Goal: Task Accomplishment & Management: Complete application form

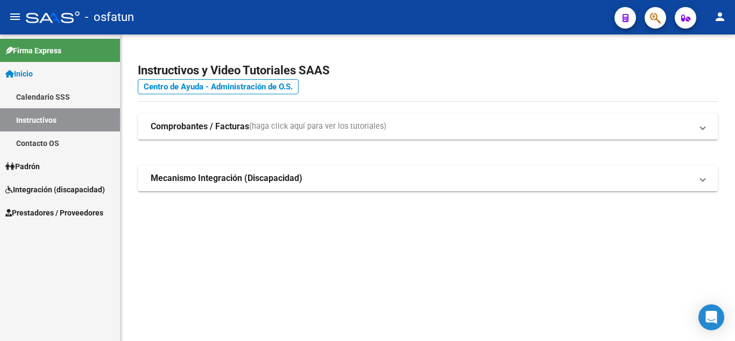
click at [58, 216] on span "Prestadores / Proveedores" at bounding box center [54, 213] width 98 height 12
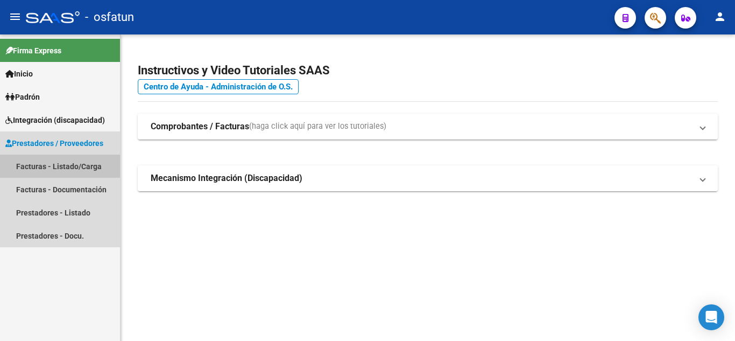
click at [36, 171] on link "Facturas - Listado/Carga" at bounding box center [60, 165] width 120 height 23
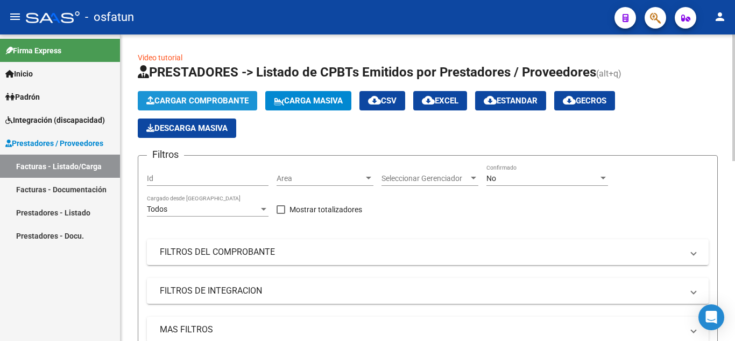
click at [194, 97] on span "Cargar Comprobante" at bounding box center [197, 101] width 102 height 10
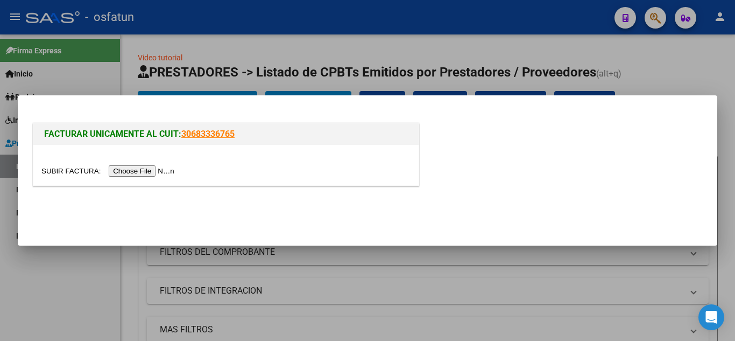
click at [149, 171] on input "file" at bounding box center [109, 170] width 136 height 11
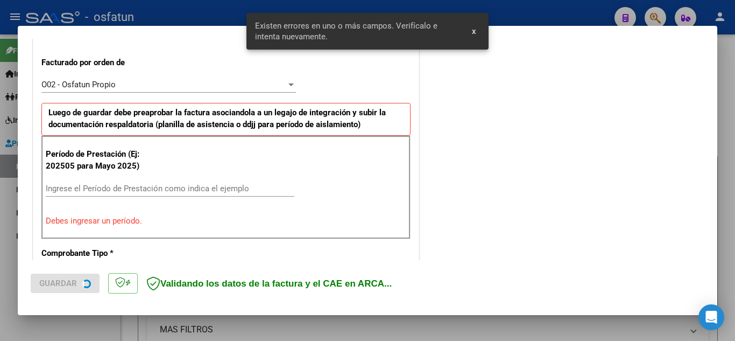
scroll to position [319, 0]
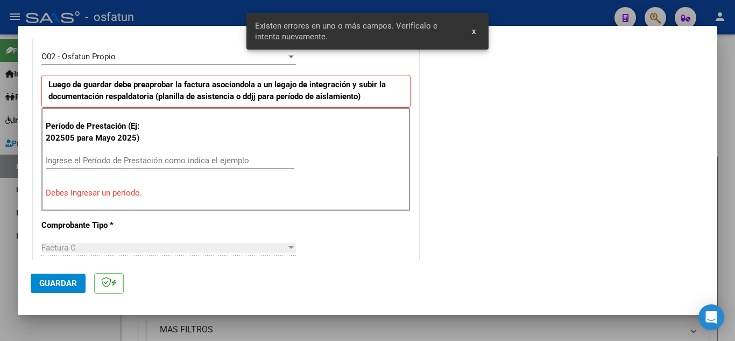
click at [130, 160] on input "Ingrese el Período de Prestación como indica el ejemplo" at bounding box center [170, 160] width 249 height 10
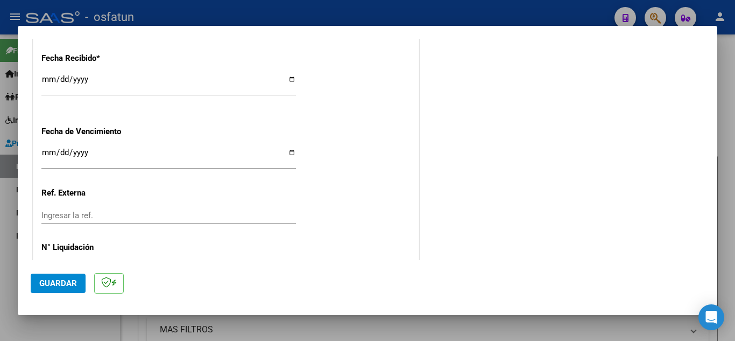
scroll to position [842, 0]
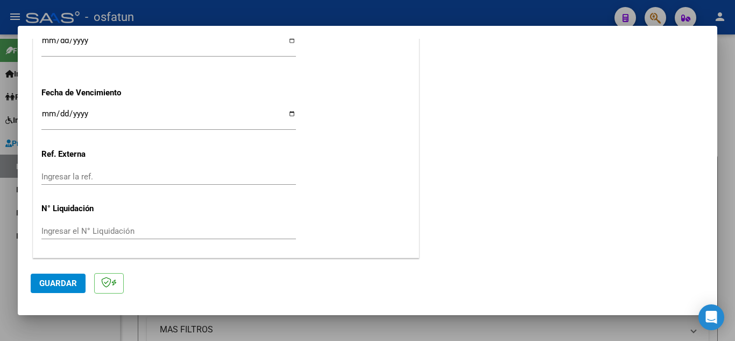
type input "202509"
click at [66, 286] on span "Guardar" at bounding box center [58, 283] width 38 height 10
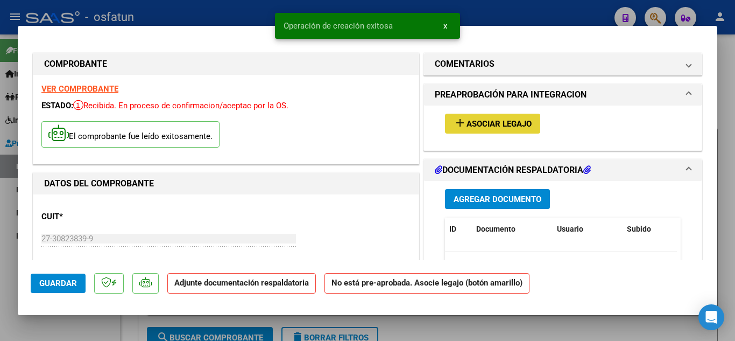
click at [484, 128] on span "Asociar Legajo" at bounding box center [498, 124] width 65 height 10
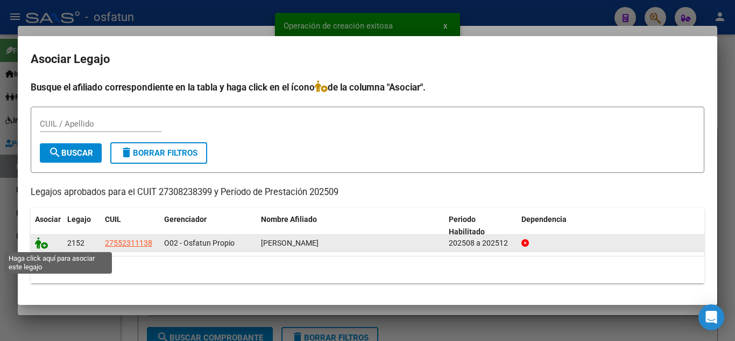
click at [39, 239] on icon at bounding box center [41, 243] width 13 height 12
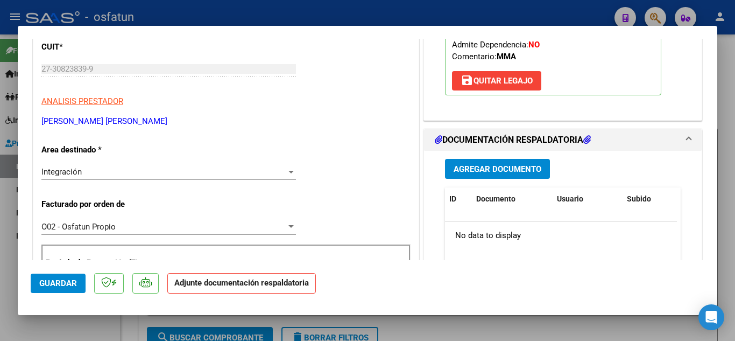
scroll to position [161, 0]
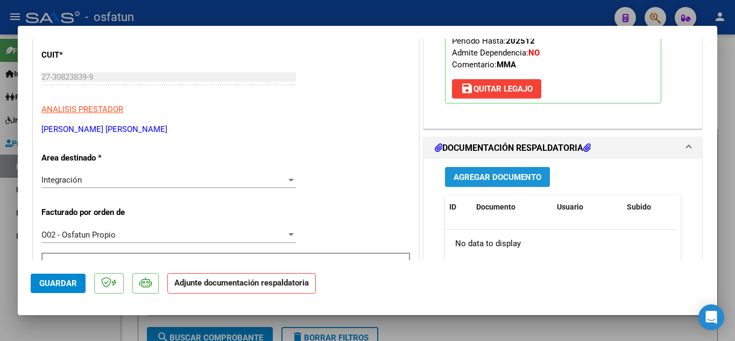
click at [492, 178] on span "Agregar Documento" at bounding box center [498, 177] width 88 height 10
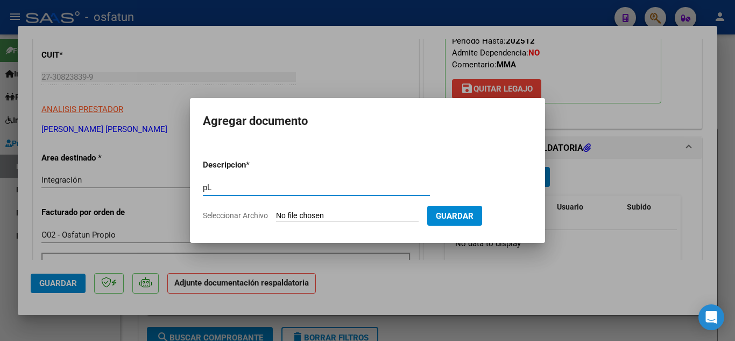
type input "p"
type input "Planilla de Asistencia"
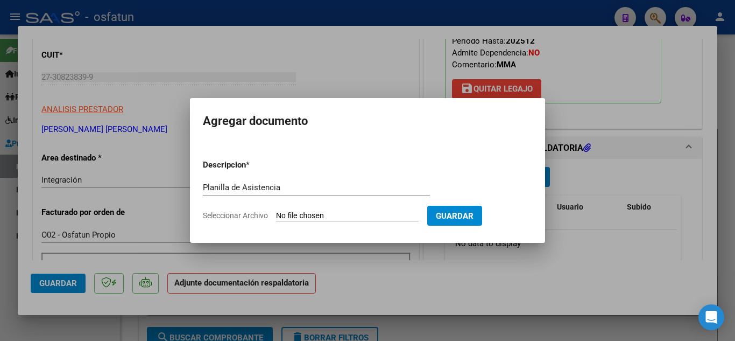
click at [335, 211] on input "Seleccionar Archivo" at bounding box center [347, 216] width 143 height 10
type input "C:\fakepath\Planilla de Asistencia MAI.pdf"
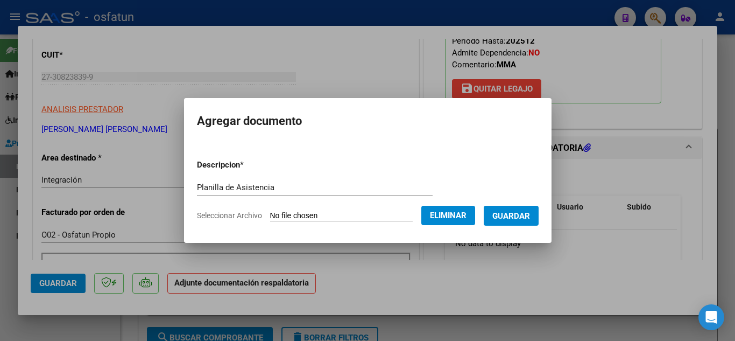
click at [511, 218] on span "Guardar" at bounding box center [511, 216] width 38 height 10
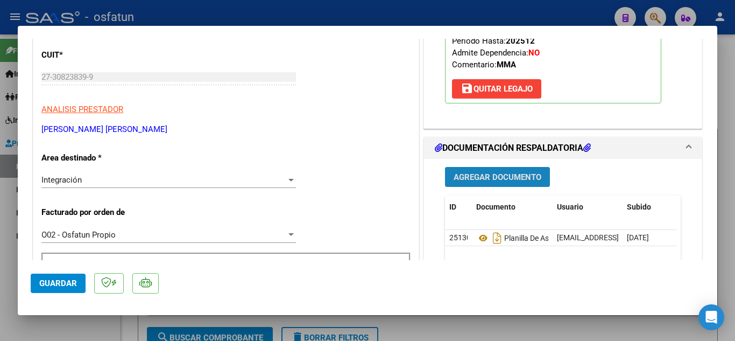
click at [489, 175] on span "Agregar Documento" at bounding box center [498, 177] width 88 height 10
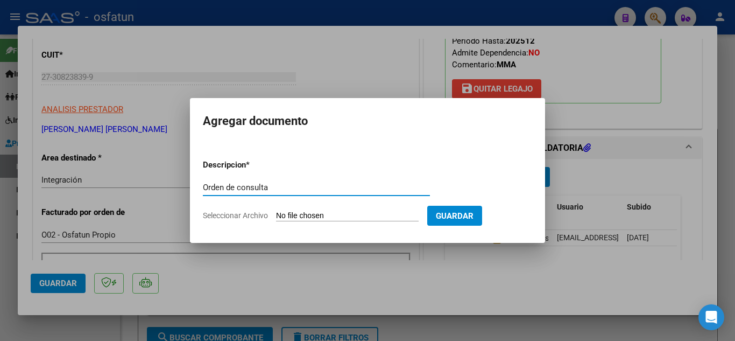
type input "Orden de consulta"
click at [390, 216] on input "Seleccionar Archivo" at bounding box center [347, 216] width 143 height 10
type input "C:\fakepath\order_3529651.pdf"
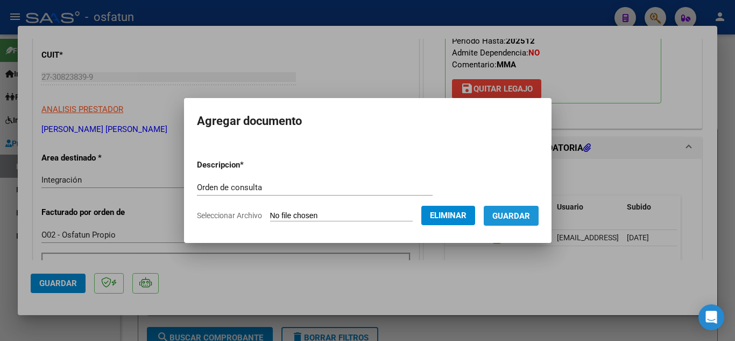
click at [525, 221] on button "Guardar" at bounding box center [511, 216] width 55 height 20
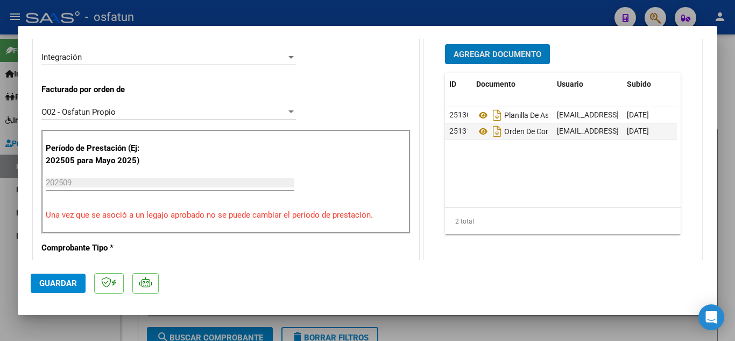
scroll to position [377, 0]
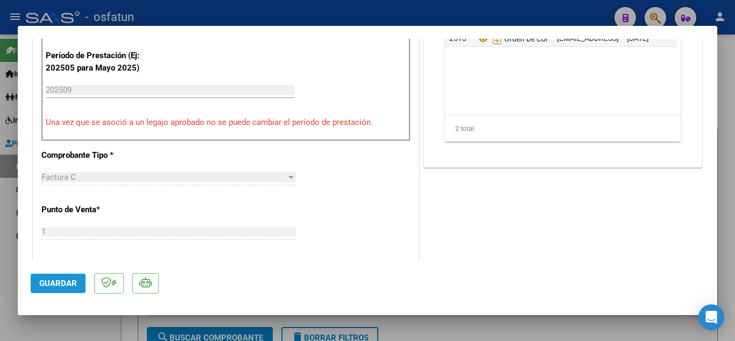
click at [51, 278] on button "Guardar" at bounding box center [58, 282] width 55 height 19
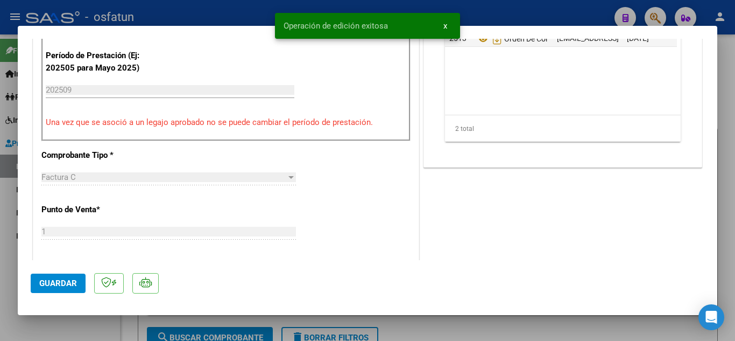
click at [241, 10] on div at bounding box center [367, 170] width 735 height 341
type input "$ 0,00"
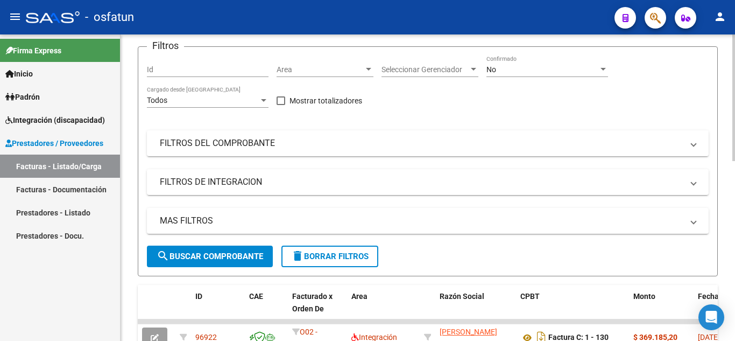
scroll to position [108, 0]
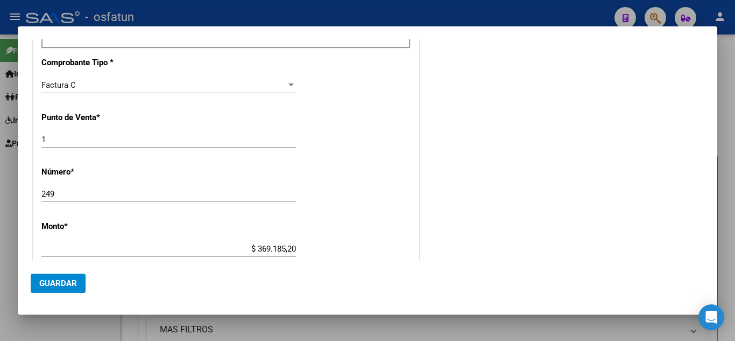
scroll to position [484, 0]
